Goal: Subscribe to service/newsletter

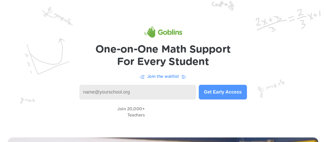
click at [140, 56] on input at bounding box center [137, 92] width 117 height 15
type input "[EMAIL_ADDRESS][DOMAIN_NAME]"
click at [192, 56] on button "Get Early Access" at bounding box center [223, 92] width 48 height 15
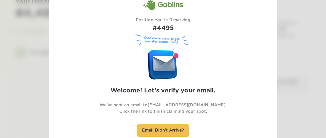
scroll to position [34, 0]
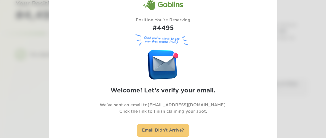
click at [176, 126] on div "Email Didn't Arrive?" at bounding box center [163, 130] width 52 height 13
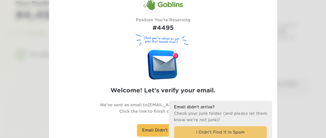
click at [218, 135] on div "I Didn’t Find It In Spam" at bounding box center [220, 132] width 93 height 13
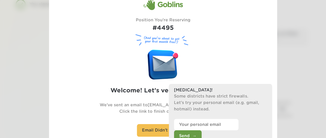
scroll to position [85, 0]
click at [309, 54] on div at bounding box center [163, 69] width 326 height 138
